Goal: Task Accomplishment & Management: Manage account settings

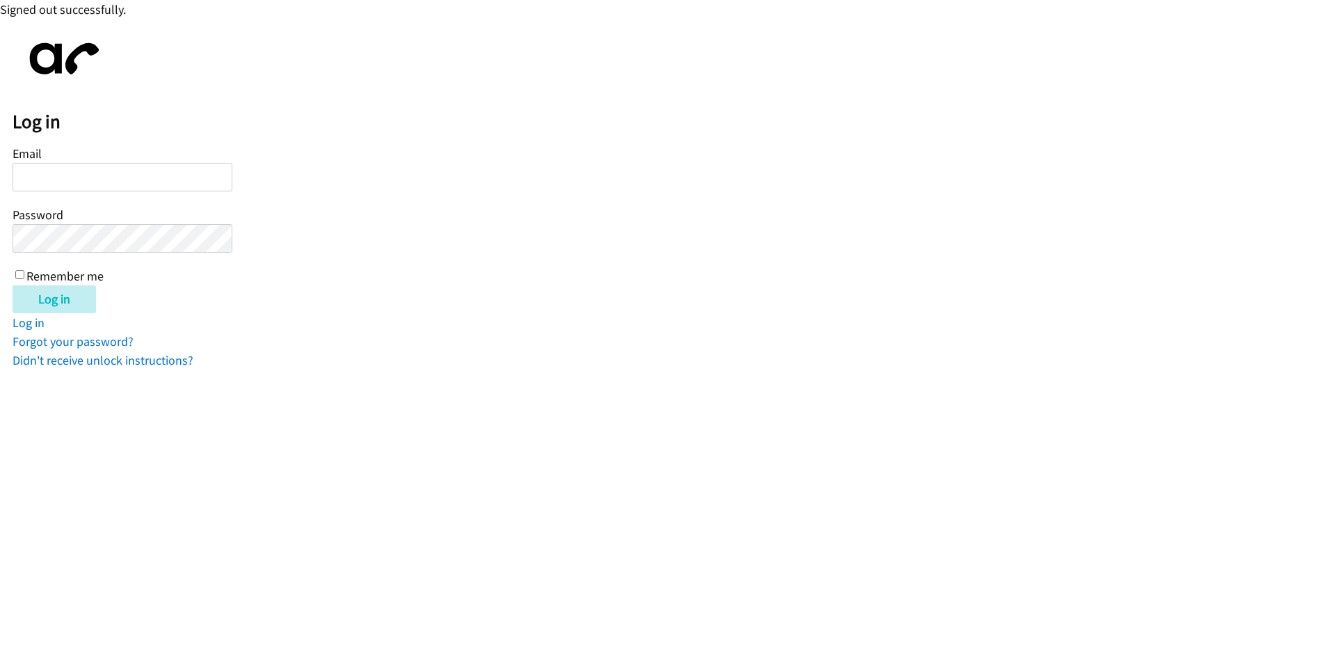
click at [138, 168] on input "Email" at bounding box center [123, 177] width 220 height 29
type input "[EMAIL_ADDRESS][DOMAIN_NAME]"
click at [58, 310] on input "Log in" at bounding box center [54, 299] width 83 height 28
click at [13, 285] on input "Log in" at bounding box center [54, 299] width 83 height 28
click at [53, 296] on input "Log in" at bounding box center [54, 299] width 83 height 28
